Goal: Find specific page/section: Find specific page/section

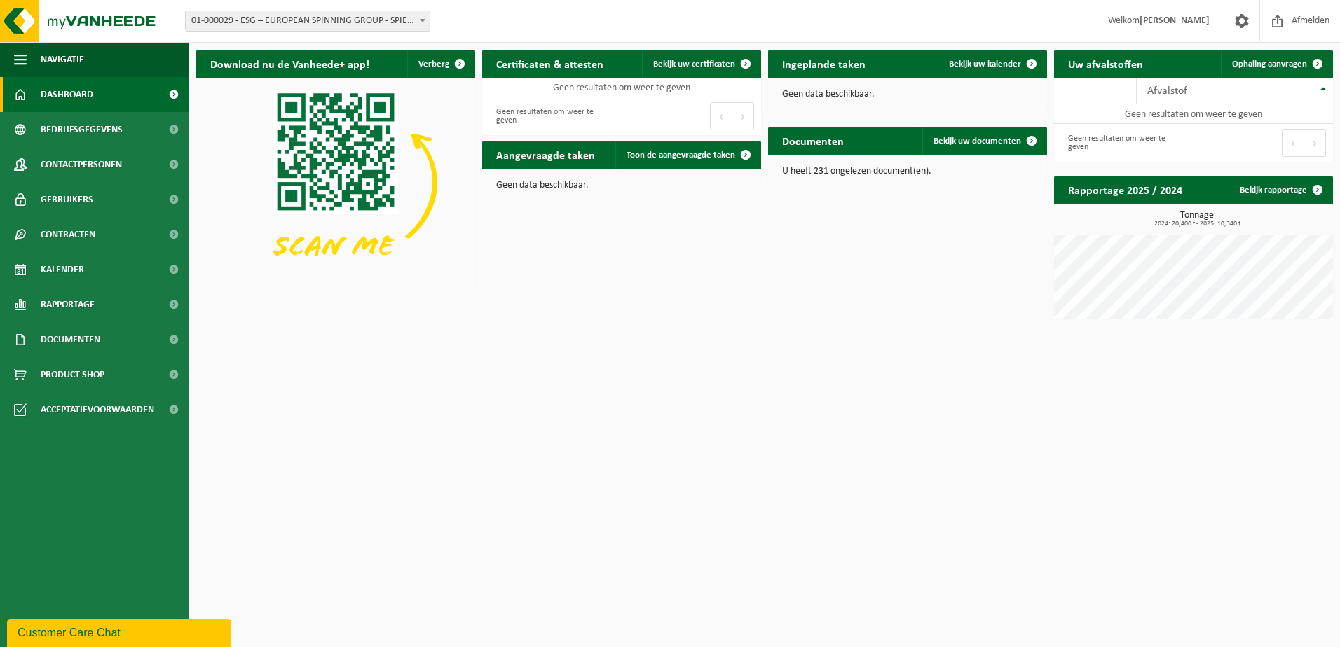
click at [408, 18] on span "01-000029 - ESG – EUROPEAN SPINNING GROUP - SPIERE-HELKIJN" at bounding box center [308, 21] width 244 height 20
click at [411, 16] on span "01-000029 - ESG – EUROPEAN SPINNING GROUP - SPIERE-HELKIJN" at bounding box center [308, 21] width 244 height 20
click at [115, 133] on span "Bedrijfsgegevens" at bounding box center [82, 129] width 82 height 35
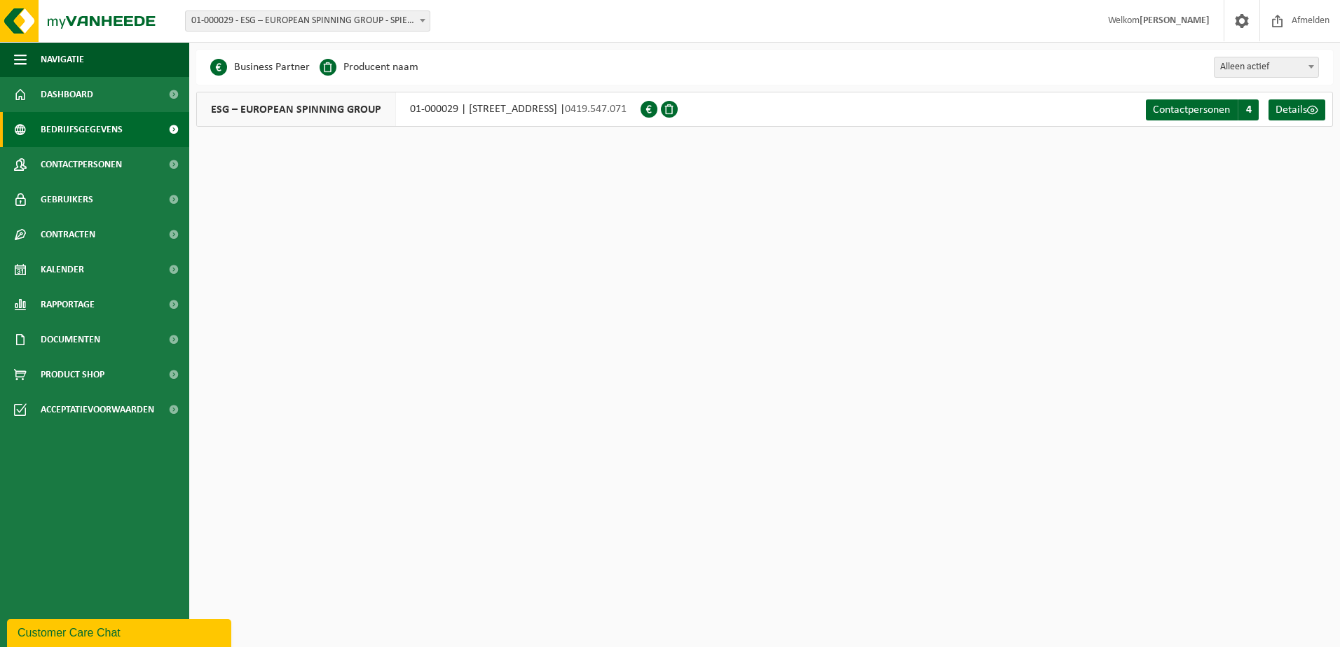
drag, startPoint x: 365, startPoint y: 8, endPoint x: 364, endPoint y: 18, distance: 9.8
click at [365, 10] on div "Vestiging: 01-000029 - ESG – EUROPEAN SPINNING GROUP - SPIERE-HELKIJN 10-790501…" at bounding box center [670, 21] width 1340 height 43
click at [364, 18] on span "01-000029 - ESG – EUROPEAN SPINNING GROUP - SPIERE-HELKIJN" at bounding box center [308, 21] width 244 height 20
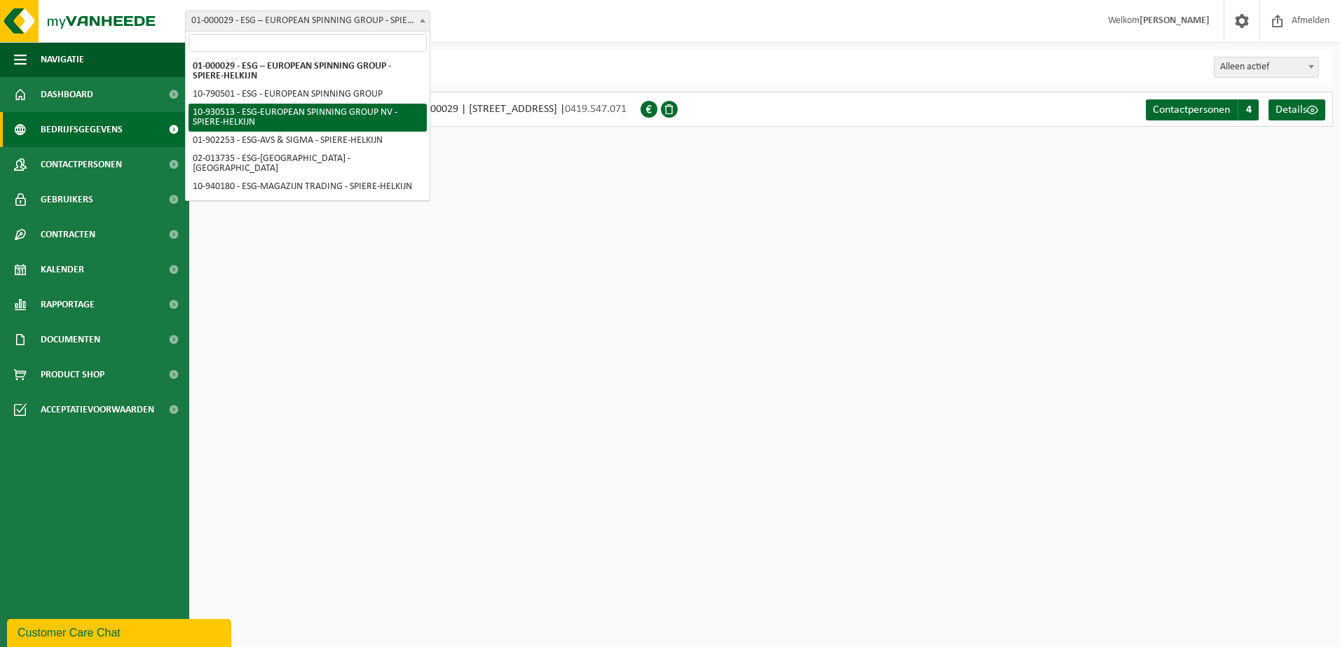
select select "134375"
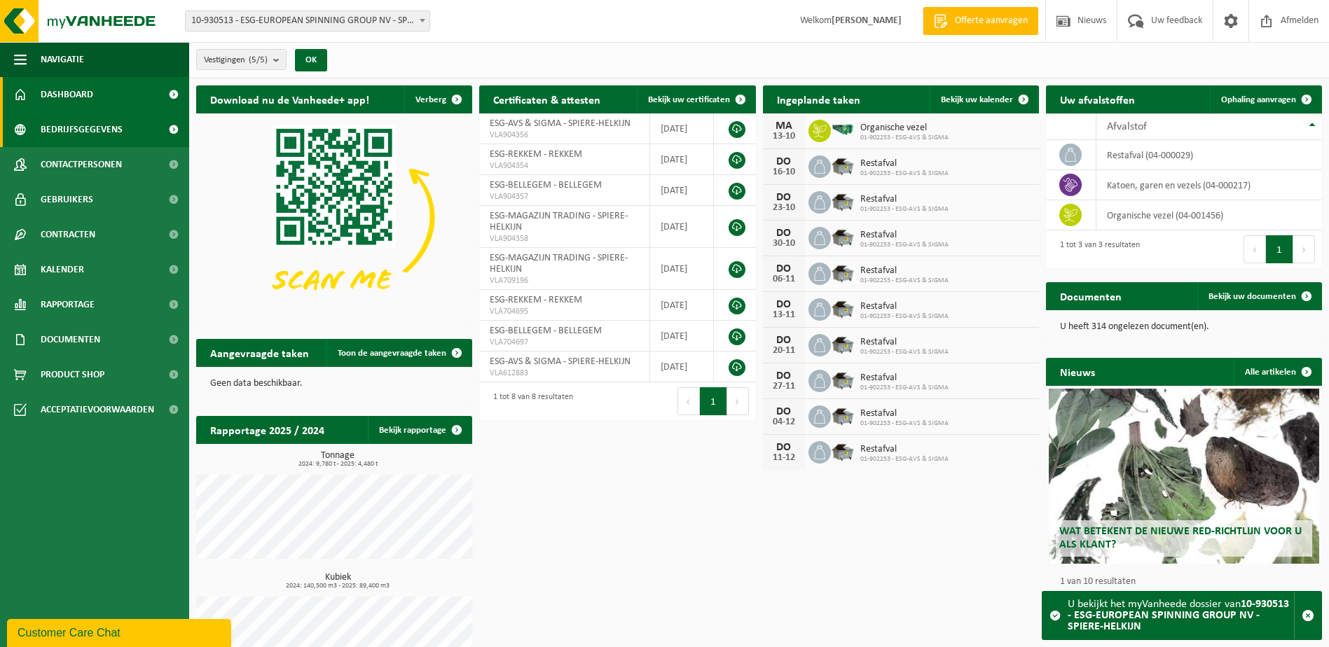
click at [66, 131] on span "Bedrijfsgegevens" at bounding box center [82, 129] width 82 height 35
